Goal: Task Accomplishment & Management: Complete application form

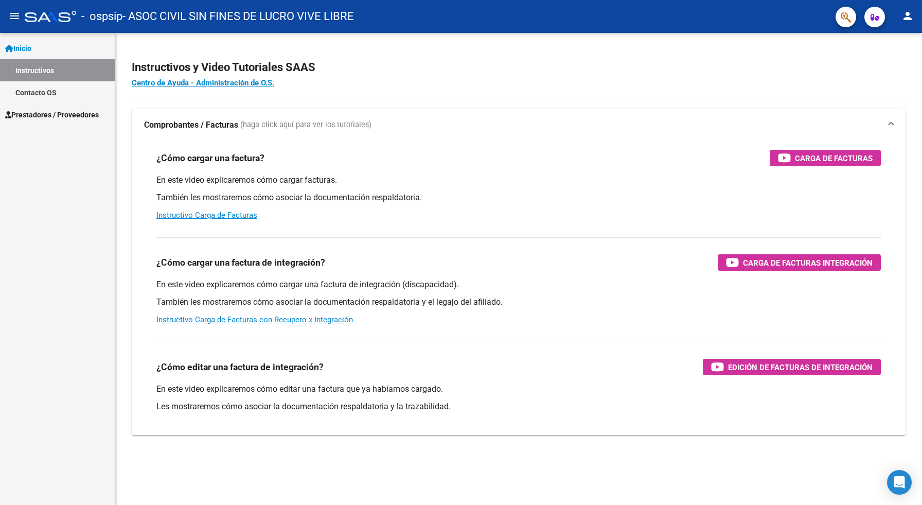
click at [51, 73] on link "Instructivos" at bounding box center [57, 70] width 115 height 22
click at [47, 118] on span "Prestadores / Proveedores" at bounding box center [52, 114] width 94 height 11
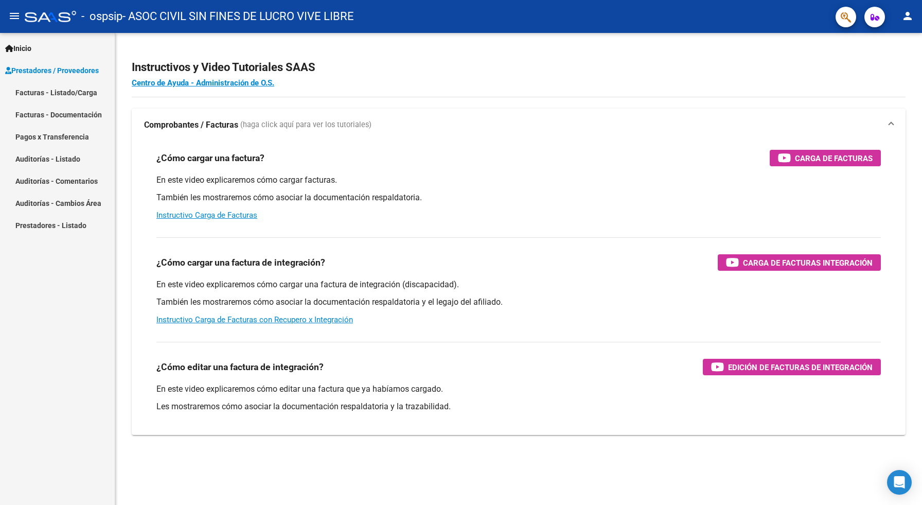
click at [68, 93] on link "Facturas - Listado/Carga" at bounding box center [57, 92] width 115 height 22
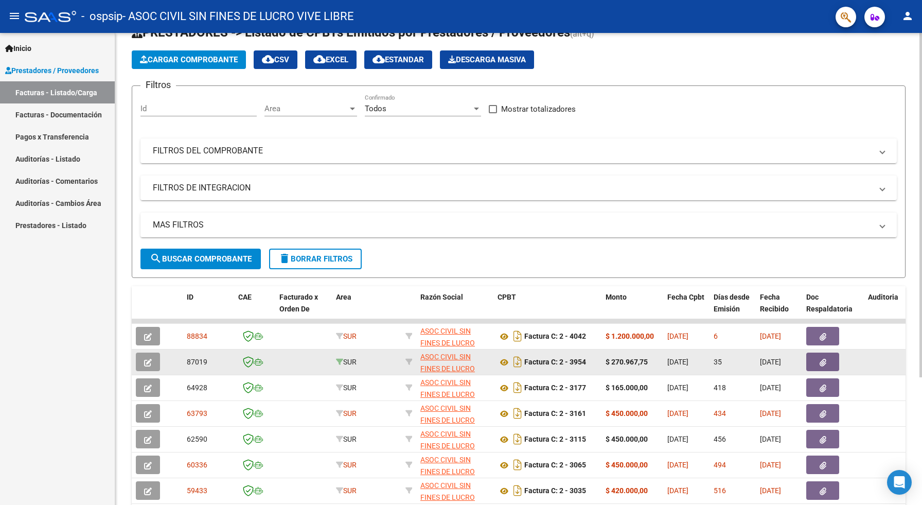
scroll to position [56, 0]
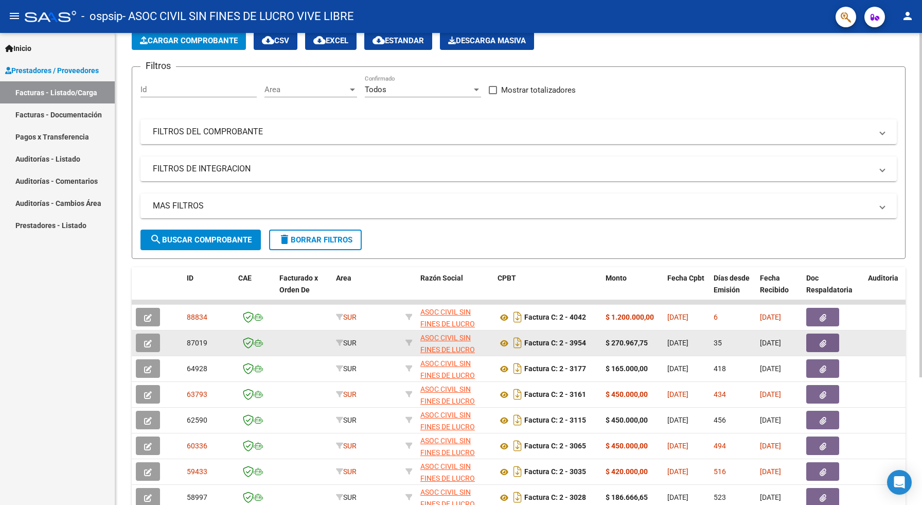
click at [814, 345] on button "button" at bounding box center [822, 342] width 33 height 19
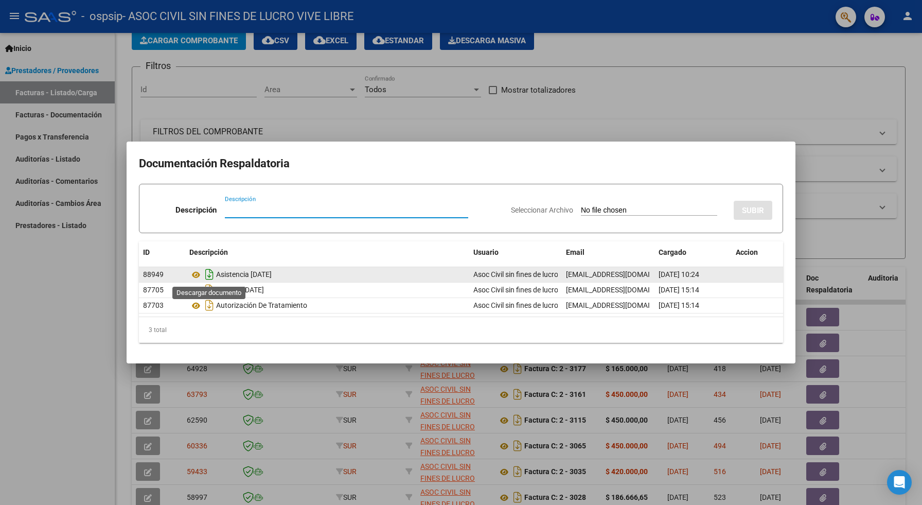
click at [210, 275] on icon "Descargar documento" at bounding box center [209, 274] width 13 height 16
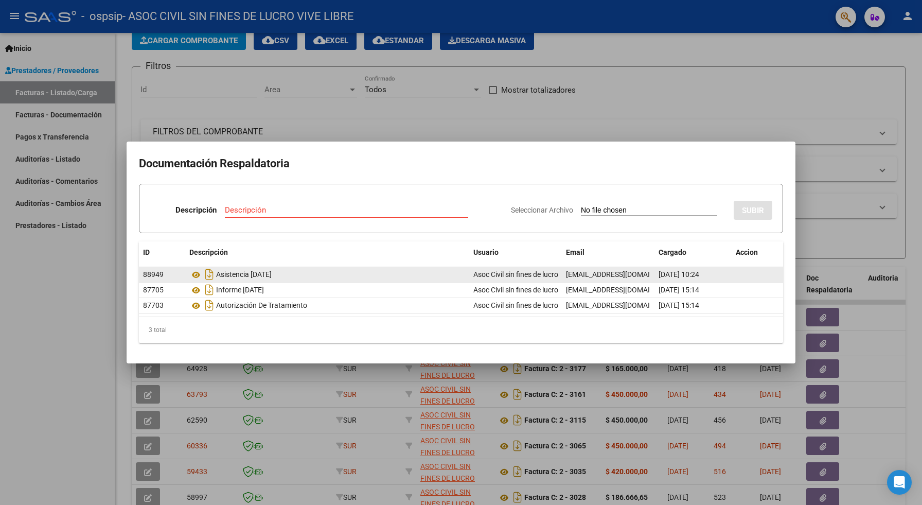
click at [665, 98] on div at bounding box center [461, 252] width 922 height 505
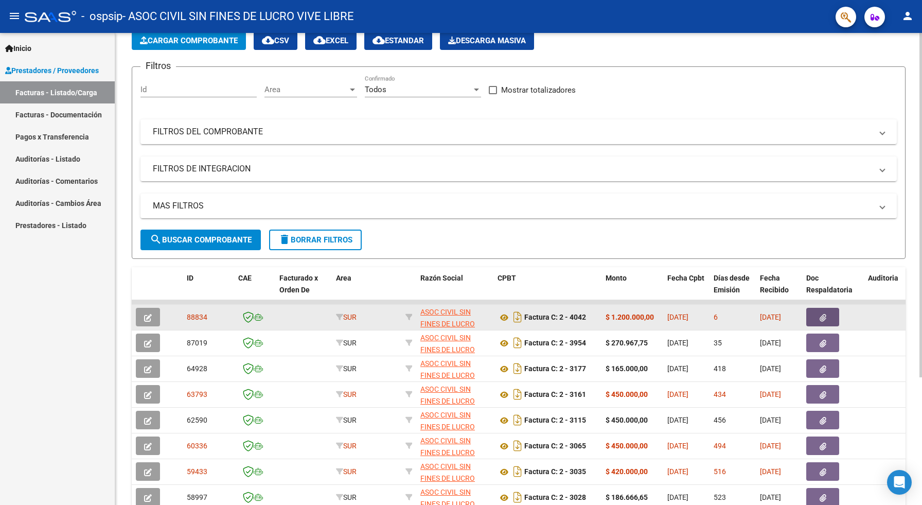
click at [820, 315] on icon "button" at bounding box center [823, 318] width 7 height 8
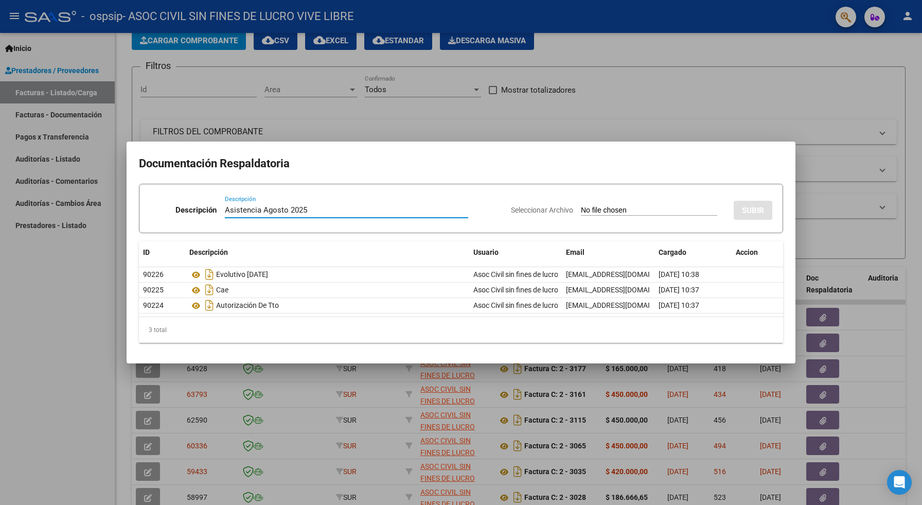
type input "Asistencia Agosto 2025"
click at [600, 206] on input "Seleccionar Archivo" at bounding box center [649, 211] width 136 height 10
type input "C:\fakepath\[PERSON_NAME] - Asistencia [DATE].pdf"
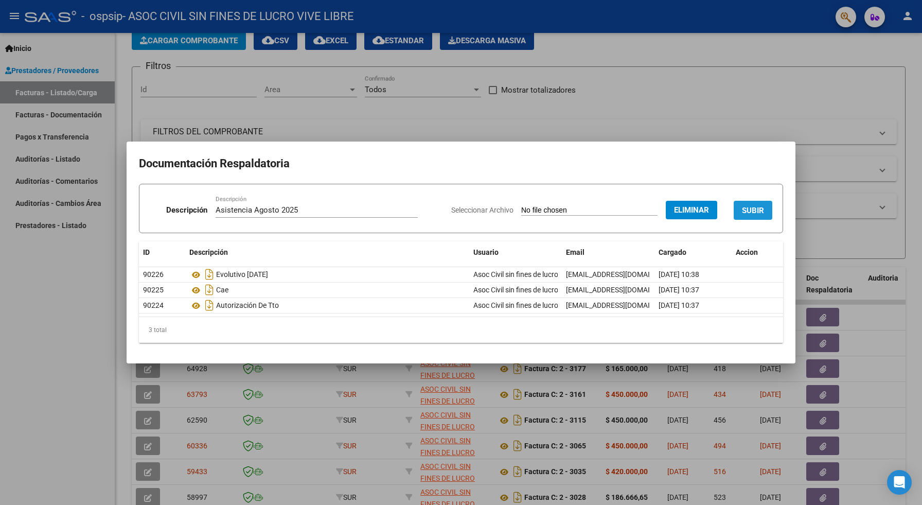
click at [759, 213] on span "SUBIR" at bounding box center [753, 210] width 22 height 9
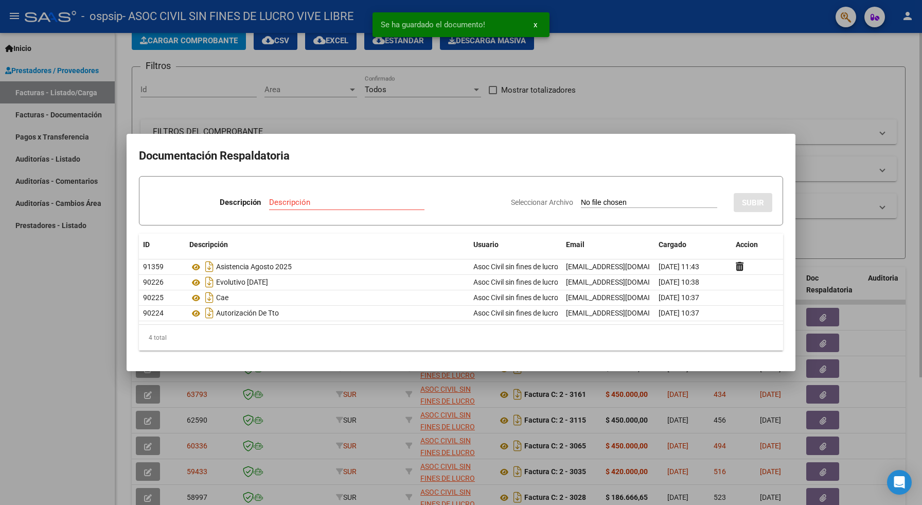
drag, startPoint x: 77, startPoint y: 378, endPoint x: 248, endPoint y: 108, distance: 319.2
click at [78, 373] on div at bounding box center [461, 252] width 922 height 505
